Goal: Obtain resource: Obtain resource

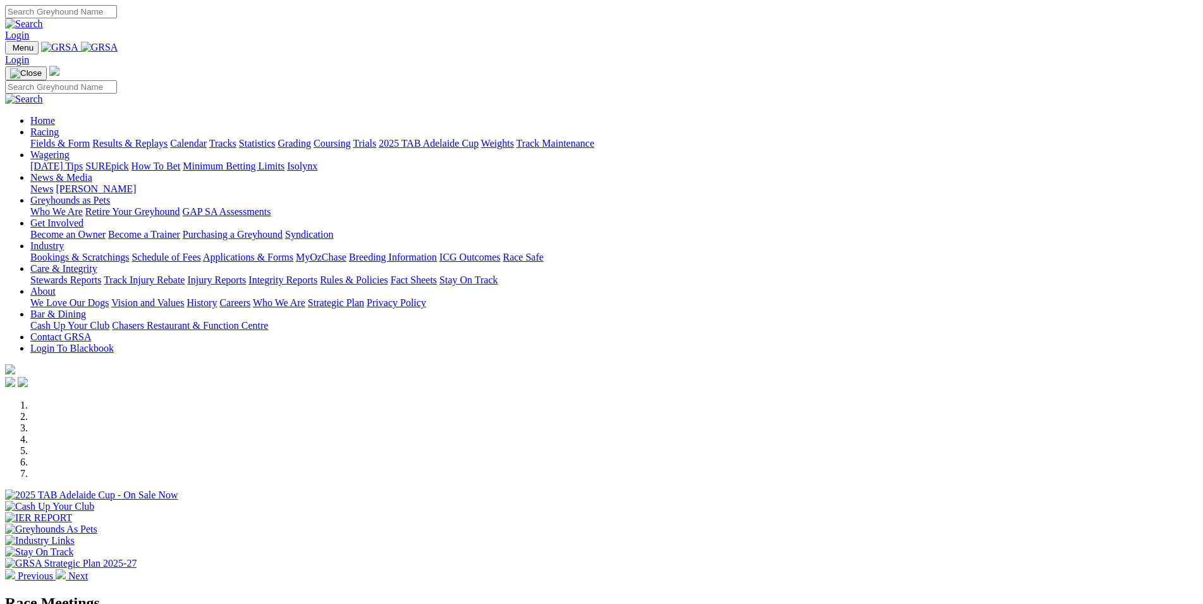
click at [59, 126] on link "Racing" at bounding box center [44, 131] width 28 height 11
click at [64, 240] on link "Industry" at bounding box center [47, 245] width 34 height 11
click at [293, 252] on link "Applications & Forms" at bounding box center [248, 257] width 90 height 11
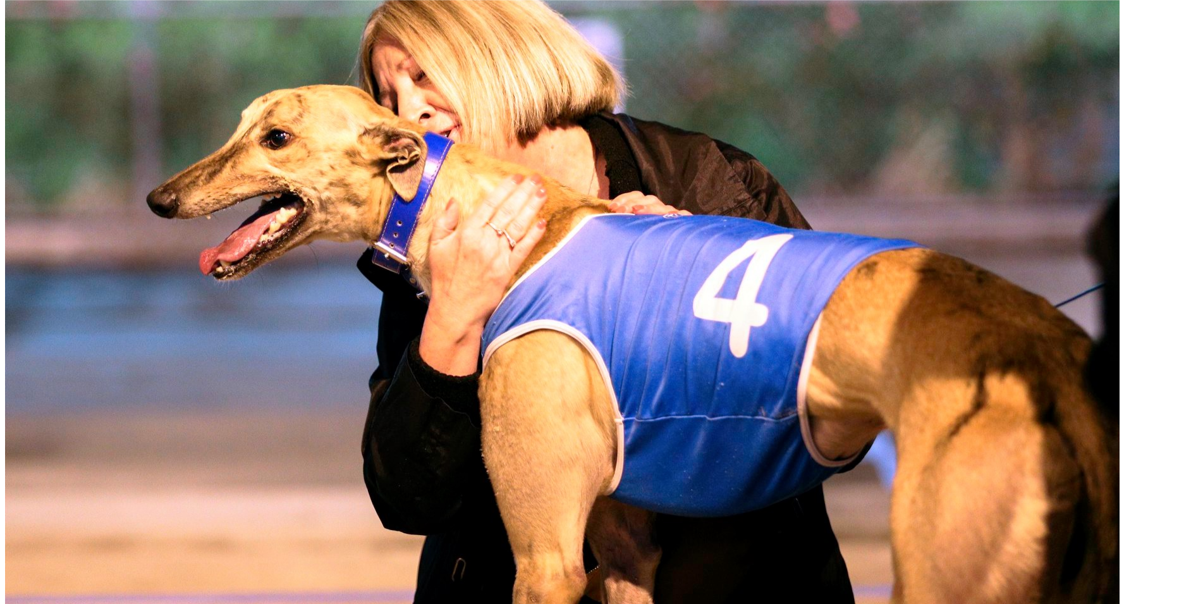
scroll to position [645, 0]
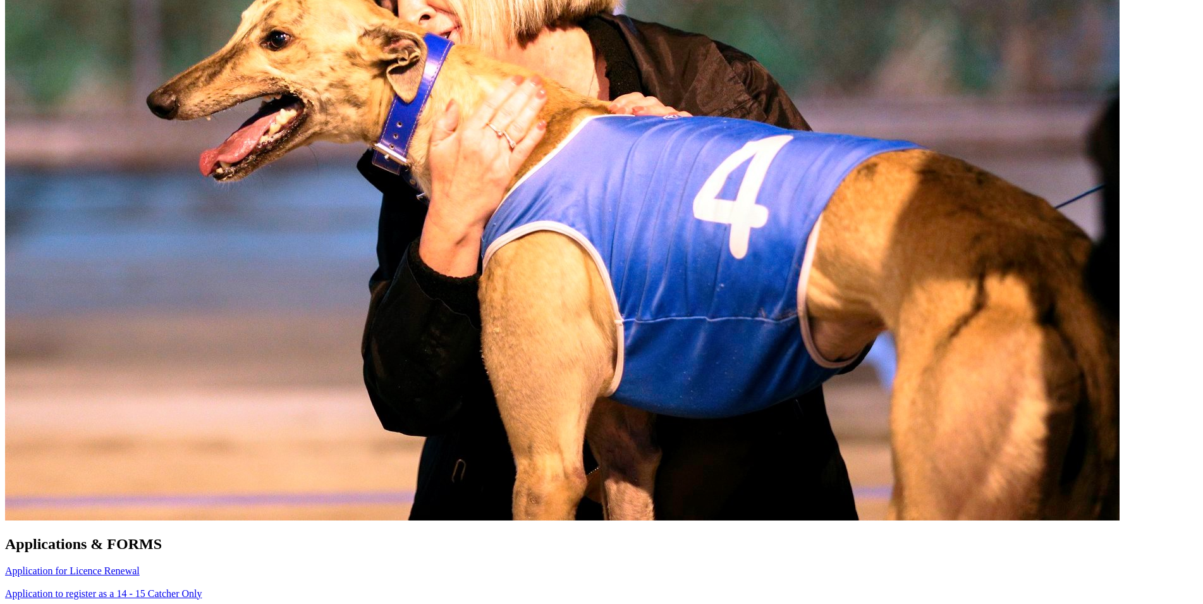
scroll to position [774, 0]
